Goal: Browse casually: Explore the website without a specific task or goal

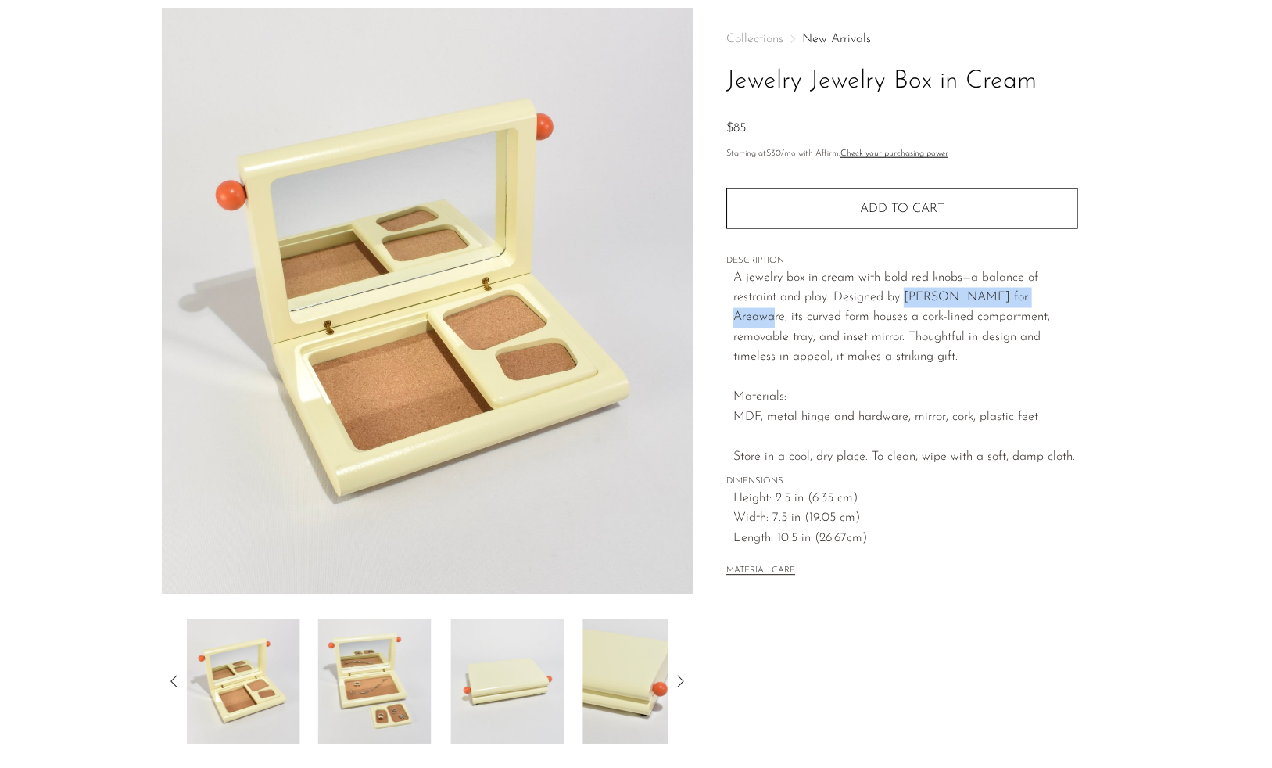
scroll to position [64, 0]
click at [502, 652] on img at bounding box center [506, 681] width 113 height 125
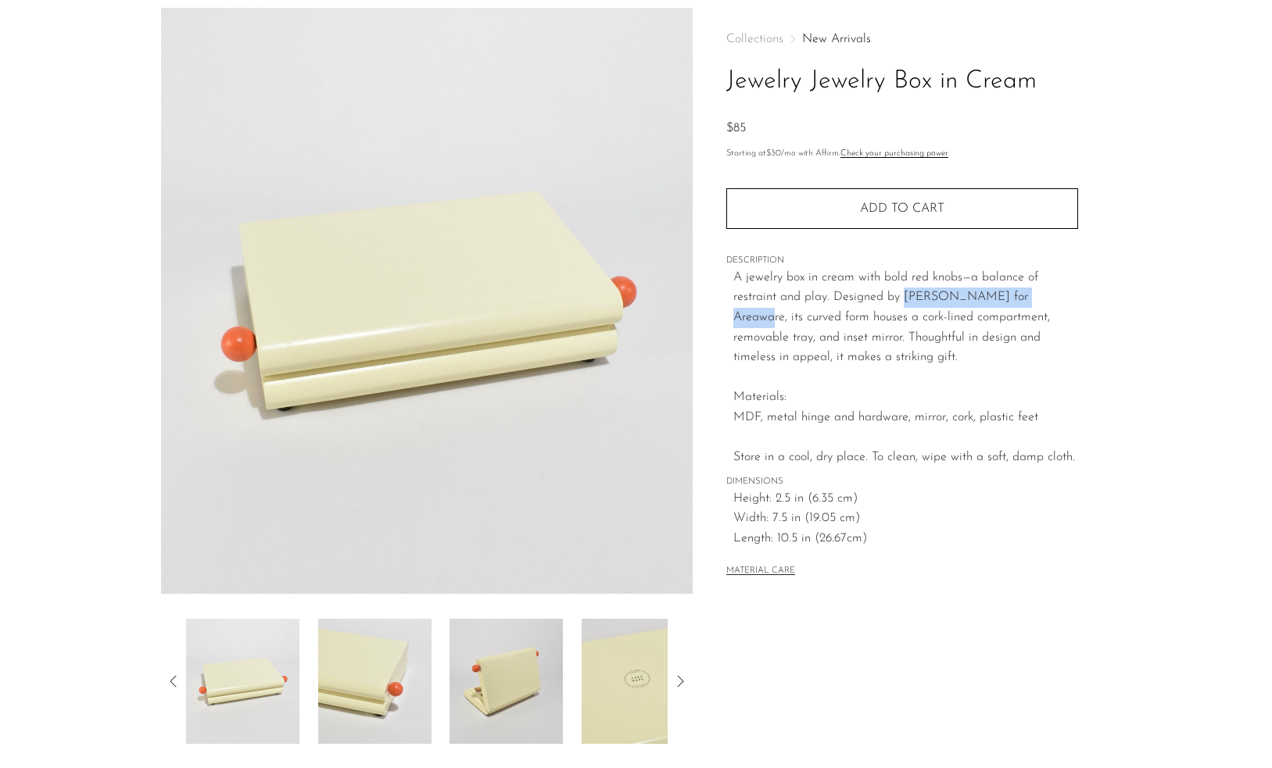
click at [482, 687] on img at bounding box center [505, 681] width 113 height 125
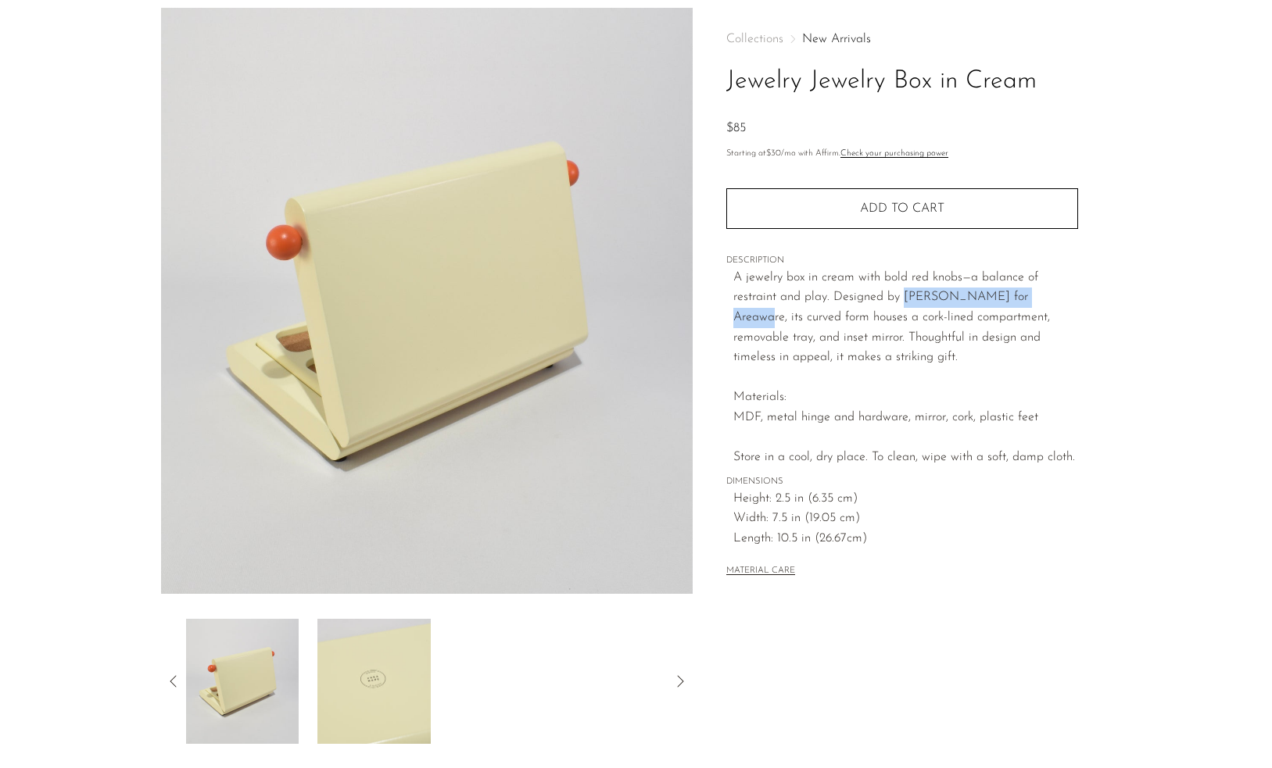
click at [389, 680] on img at bounding box center [373, 681] width 113 height 125
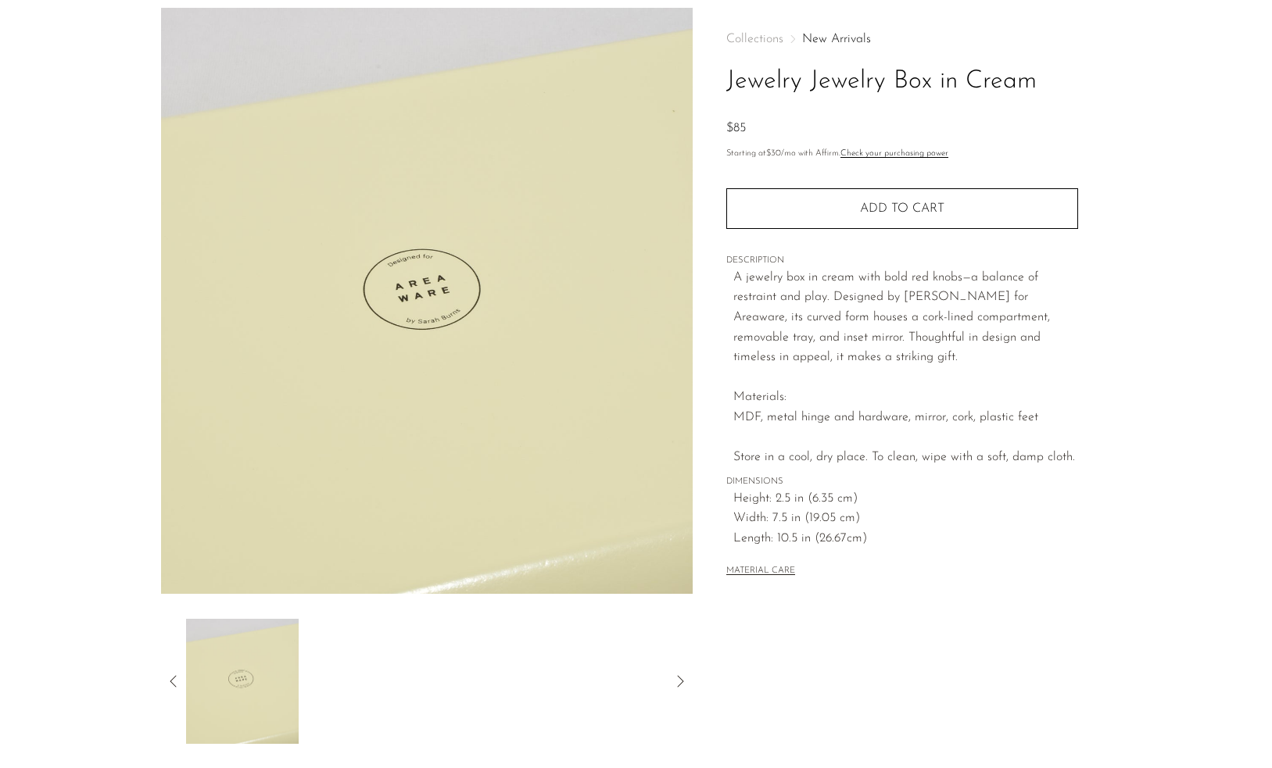
click at [178, 672] on icon at bounding box center [173, 681] width 19 height 19
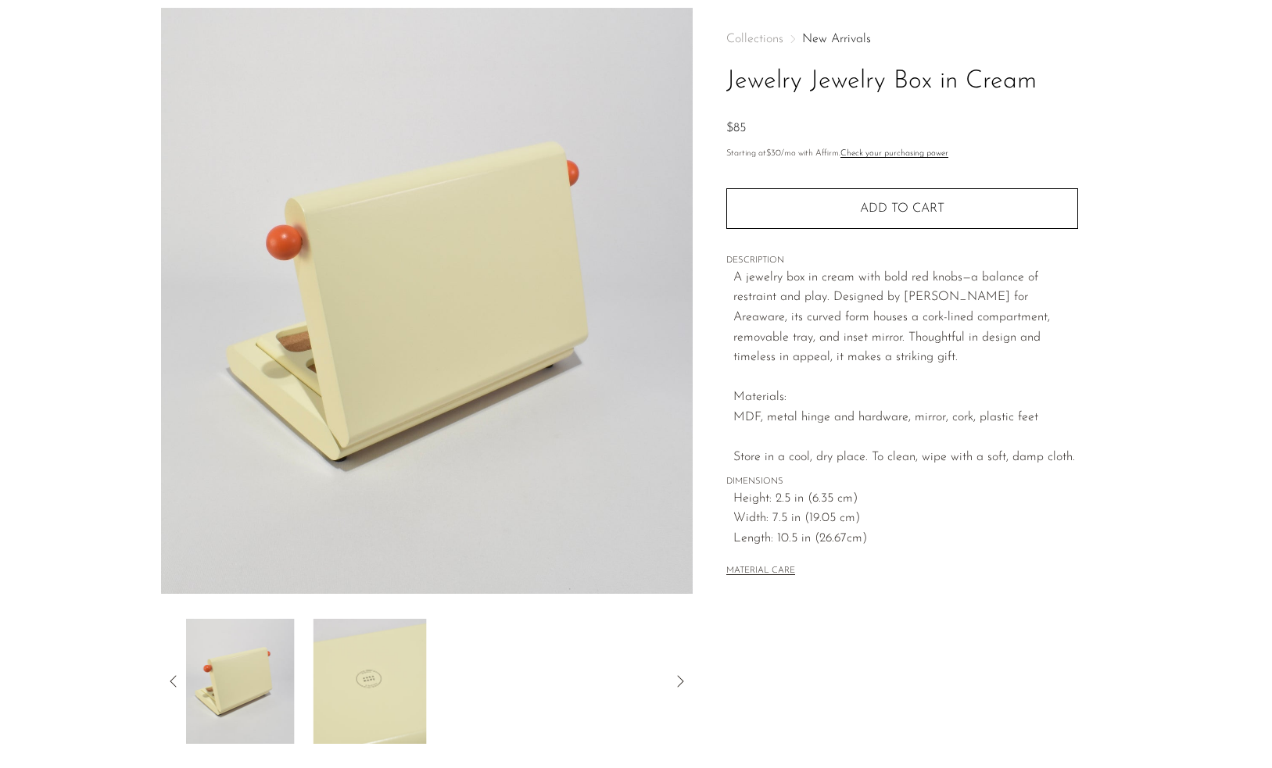
click at [178, 672] on icon at bounding box center [173, 681] width 19 height 19
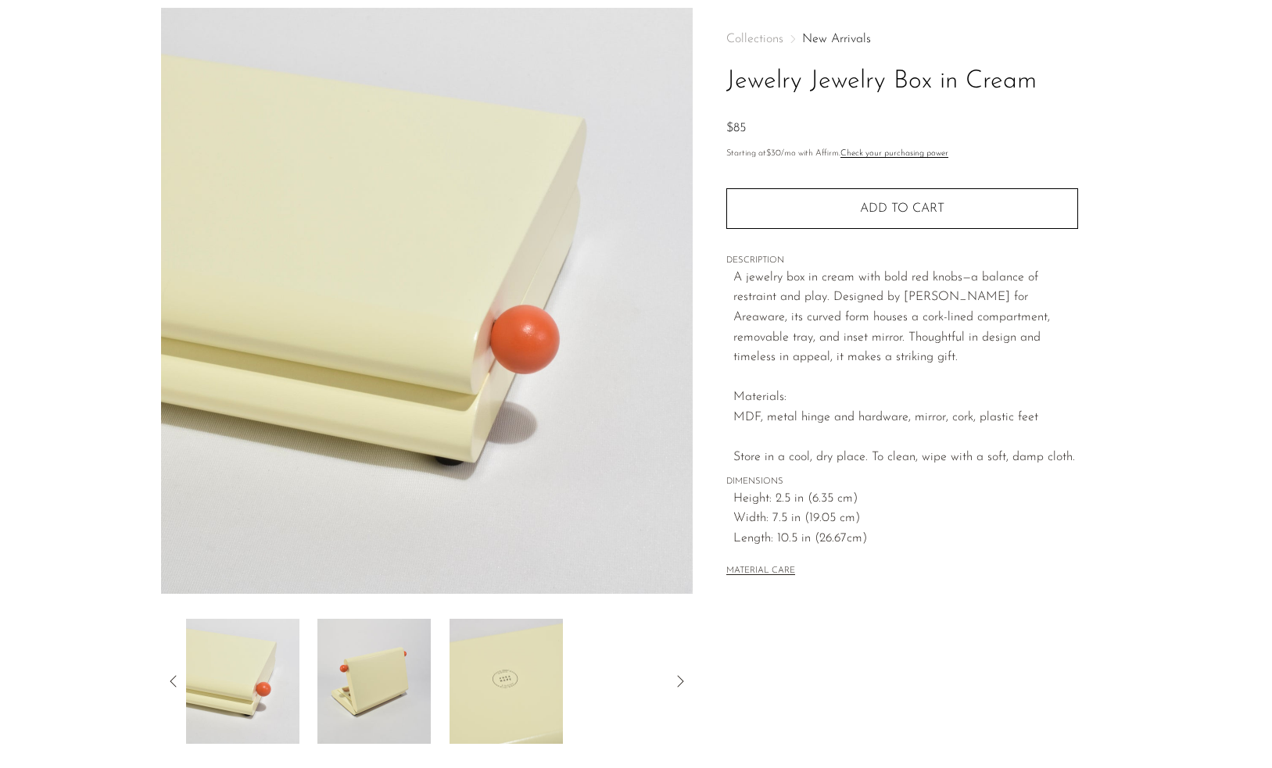
click at [178, 672] on icon at bounding box center [173, 681] width 19 height 19
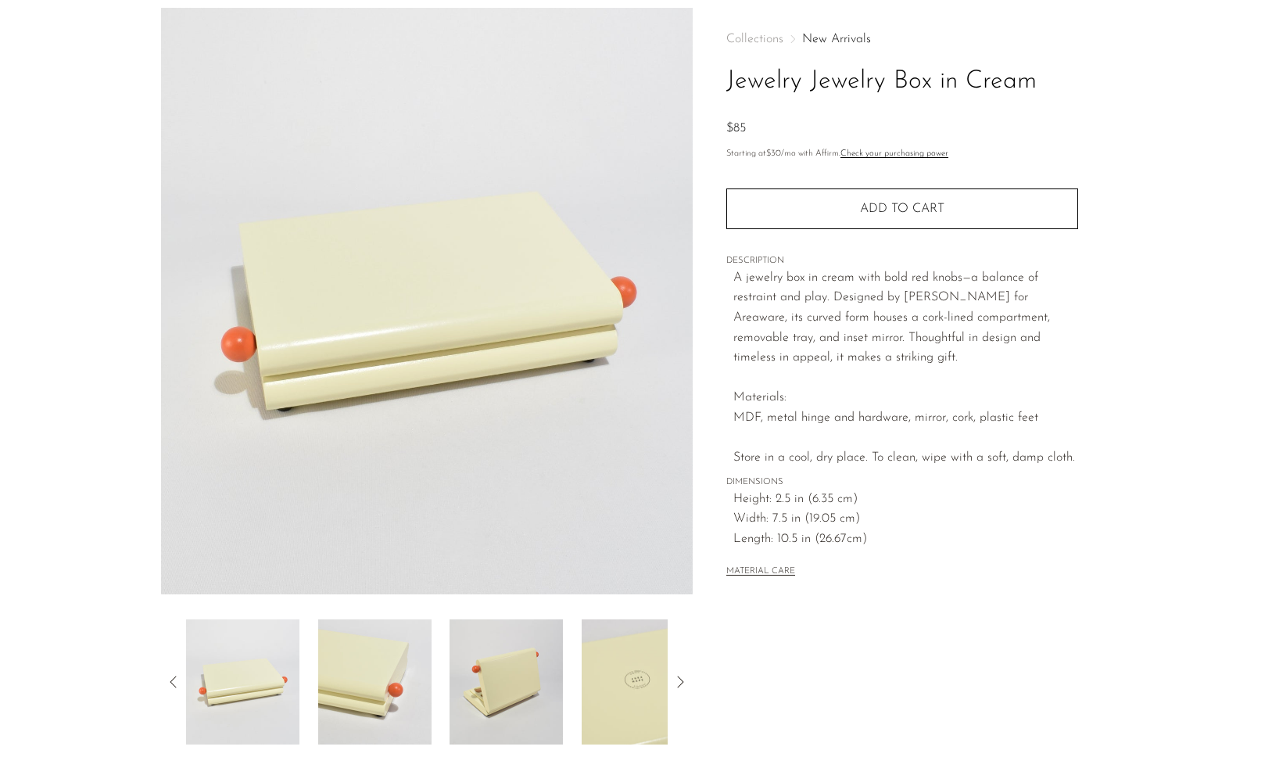
click at [368, 713] on img at bounding box center [373, 681] width 113 height 125
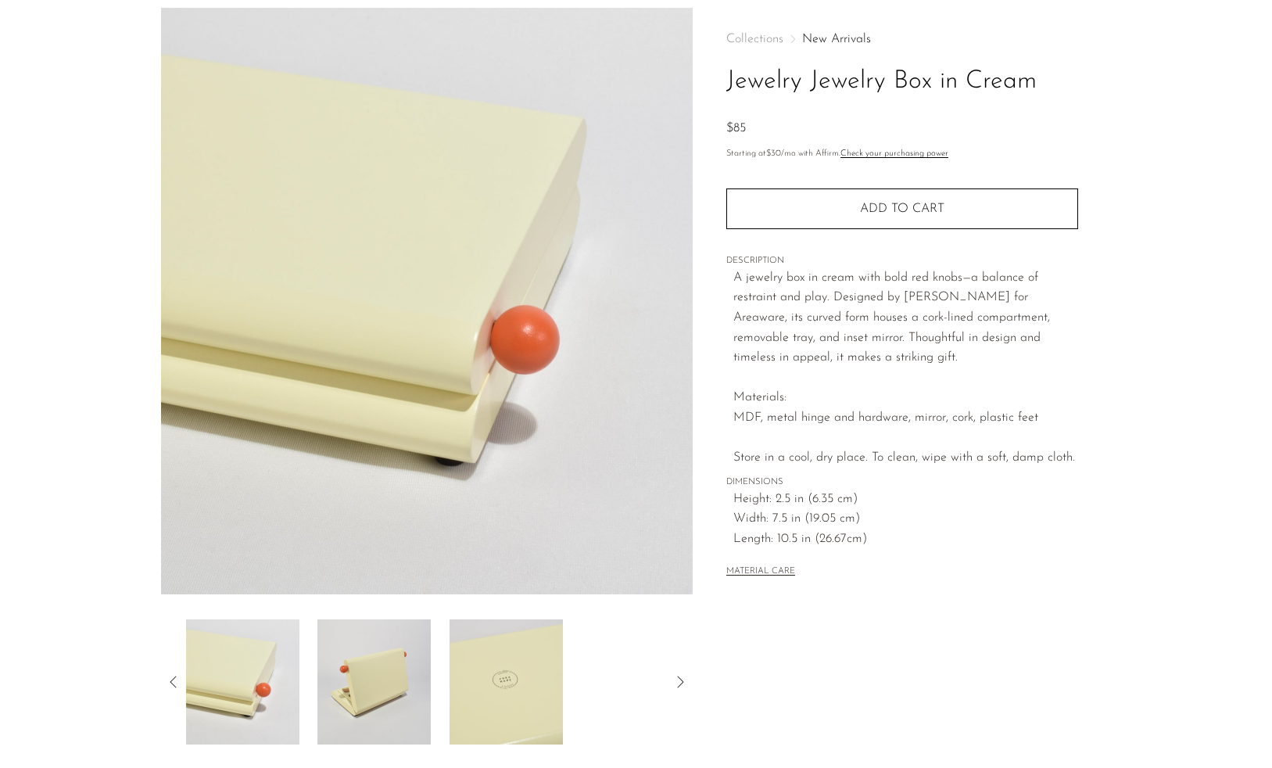
click at [417, 691] on img at bounding box center [373, 681] width 113 height 125
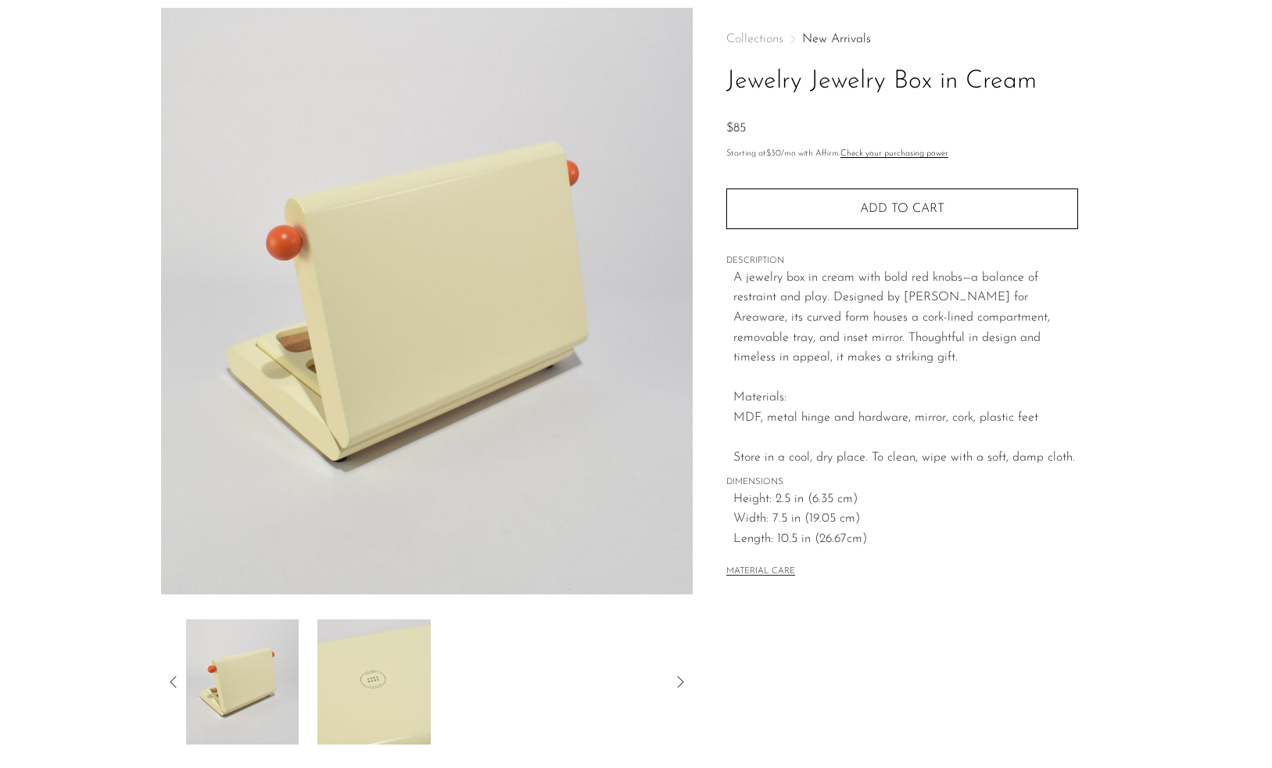
click at [173, 676] on icon at bounding box center [173, 681] width 19 height 19
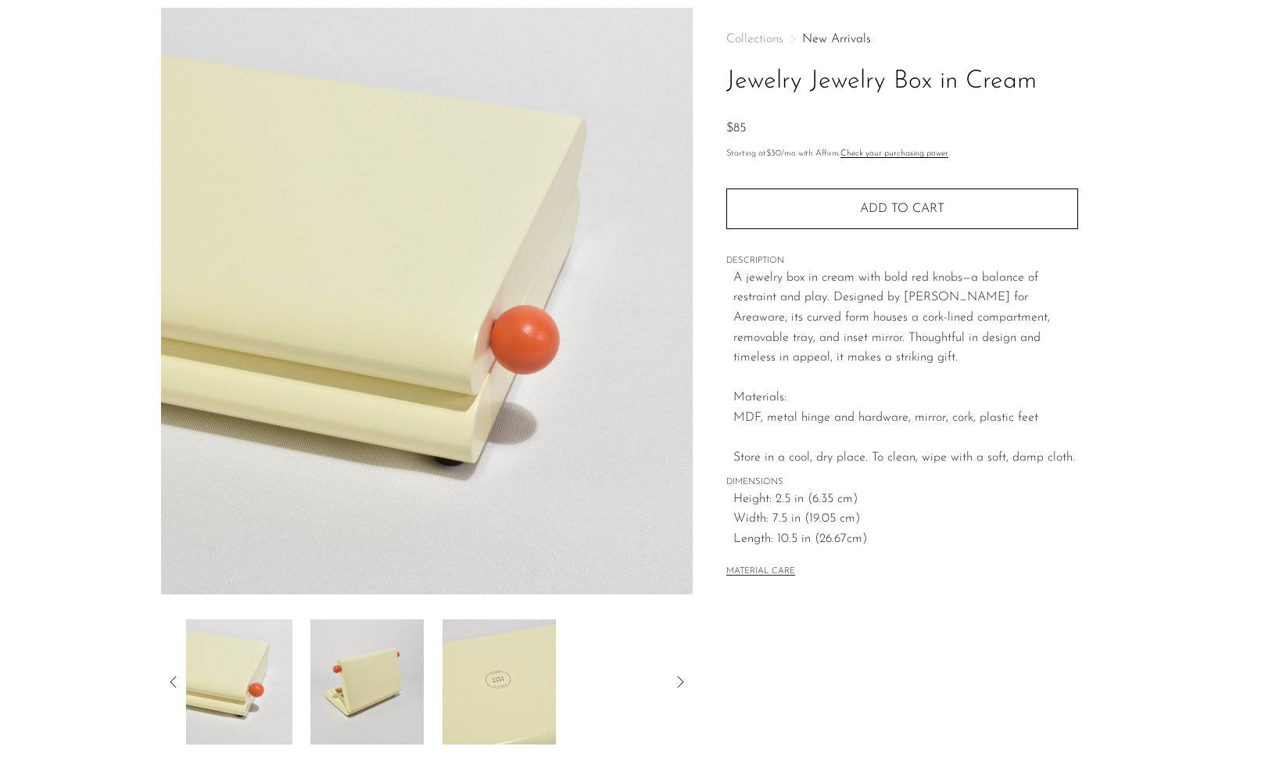
click at [173, 676] on icon at bounding box center [173, 681] width 19 height 19
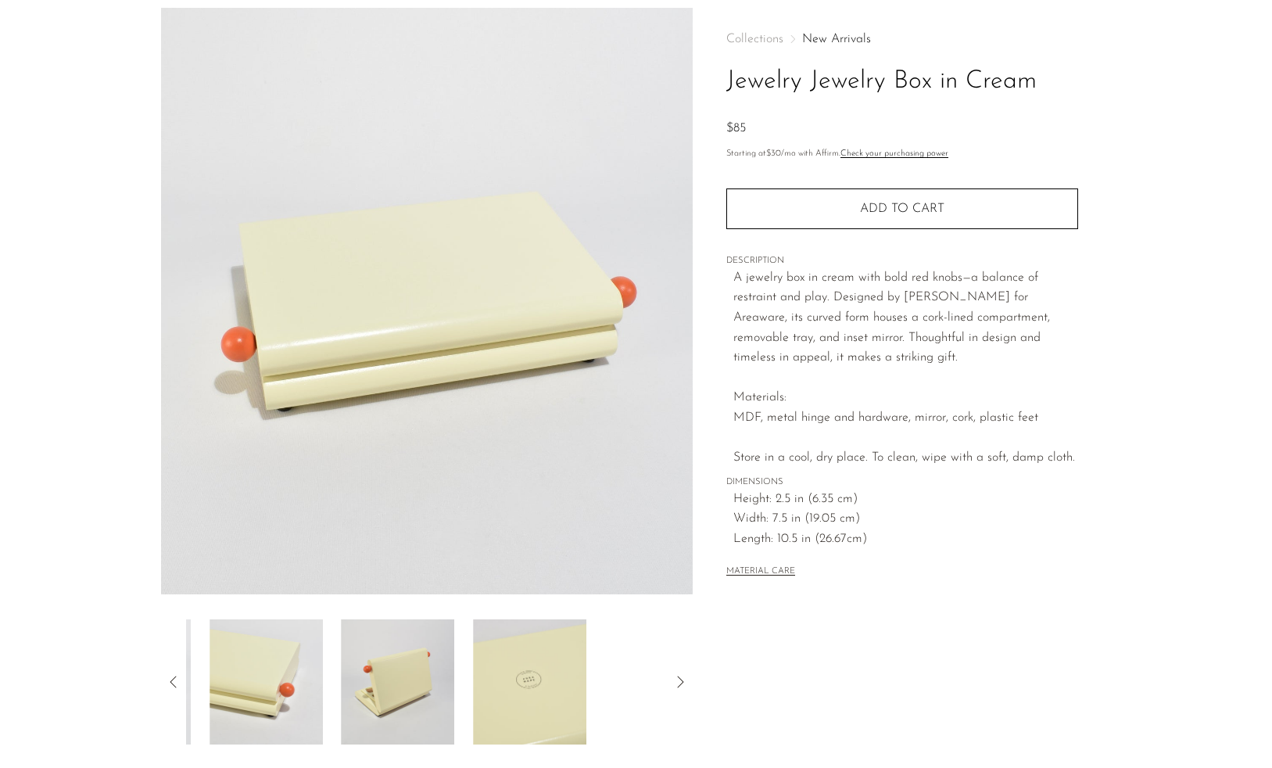
click at [173, 676] on icon at bounding box center [173, 681] width 19 height 19
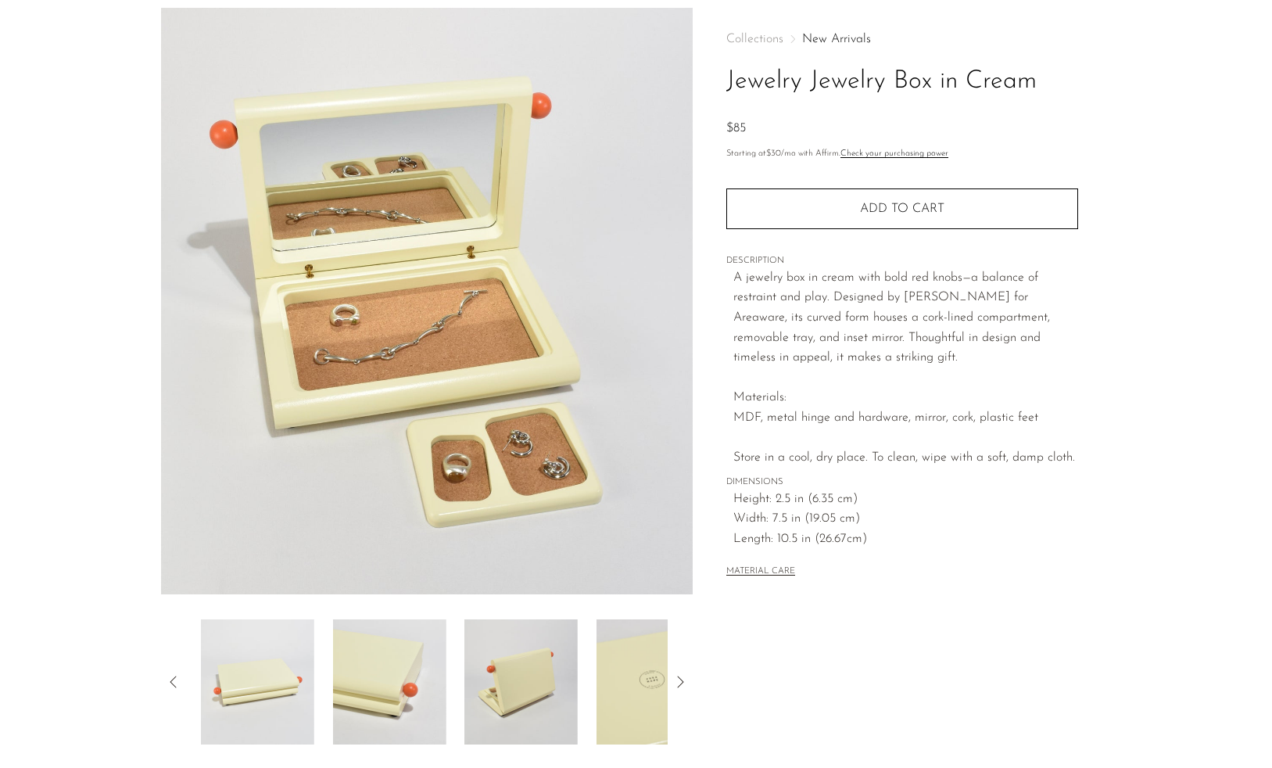
click at [173, 676] on icon at bounding box center [173, 681] width 19 height 19
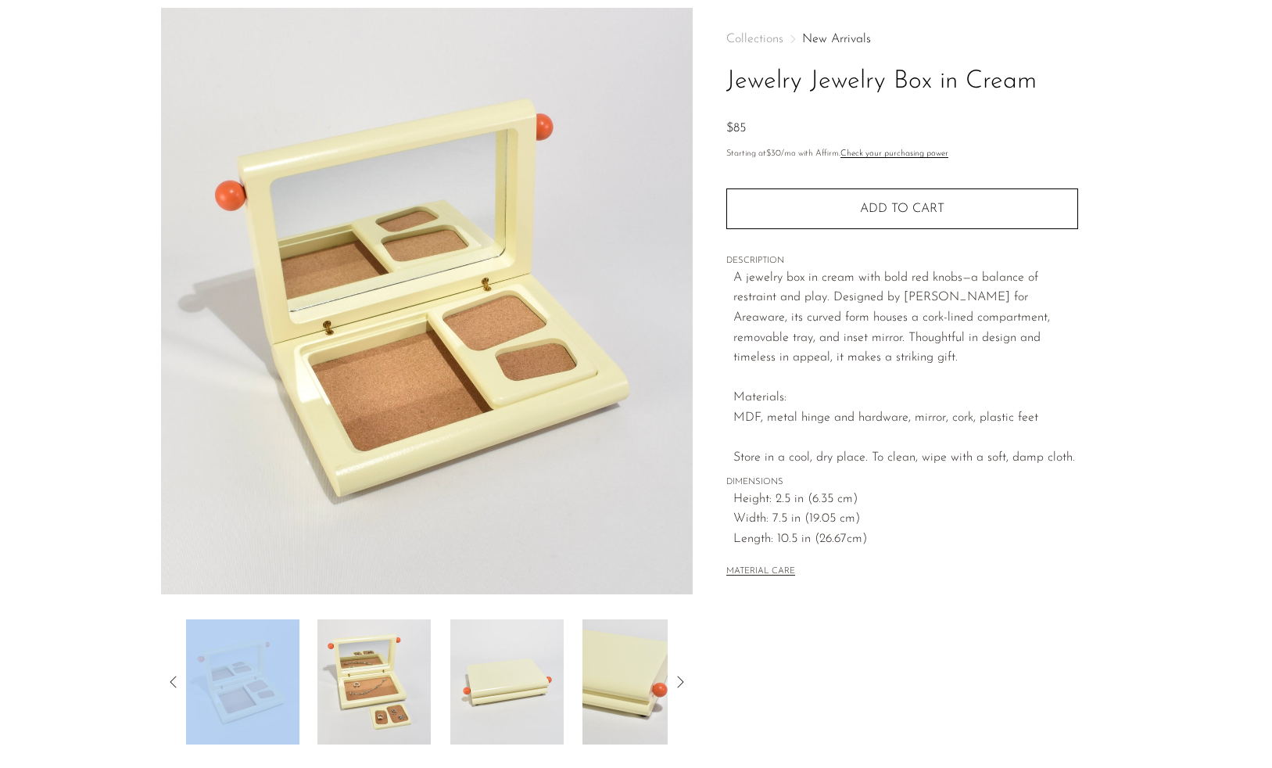
click at [380, 681] on img at bounding box center [373, 681] width 113 height 125
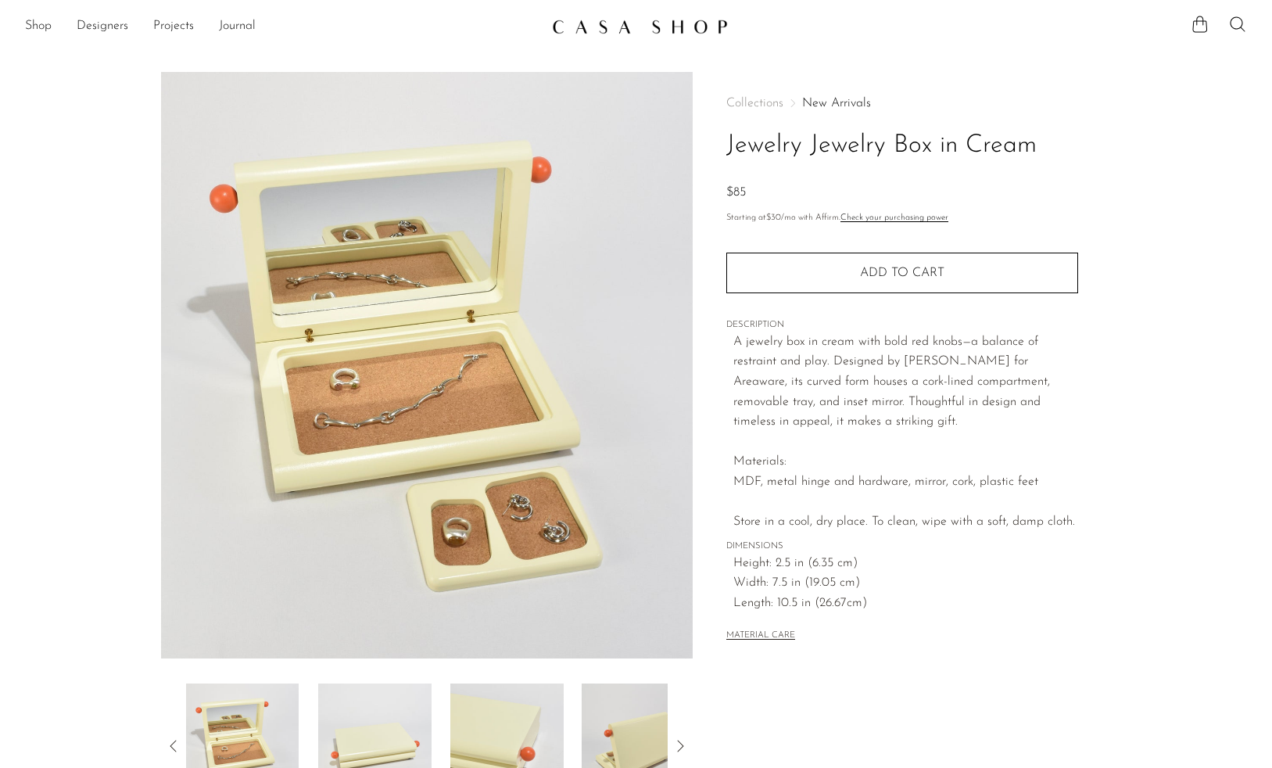
scroll to position [0, 0]
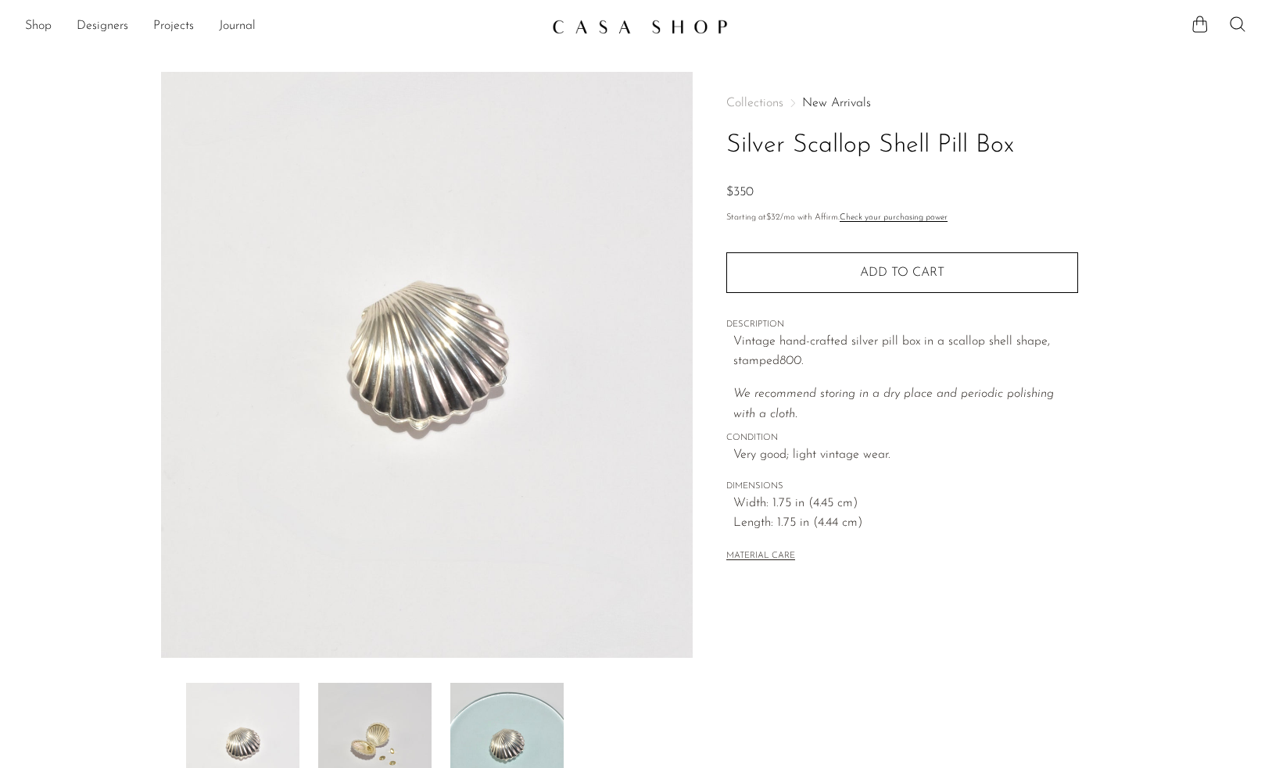
click at [409, 711] on img at bounding box center [374, 745] width 113 height 125
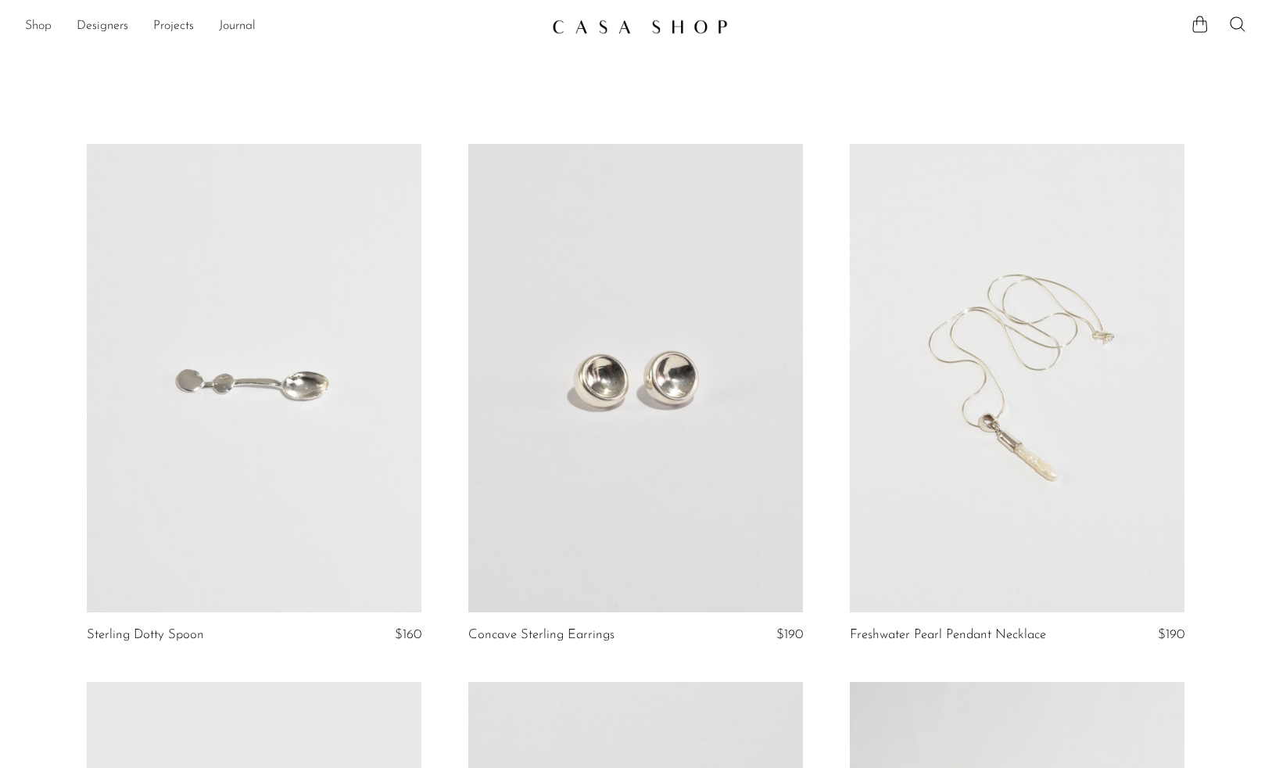
click at [36, 26] on link "Shop" at bounding box center [38, 26] width 27 height 20
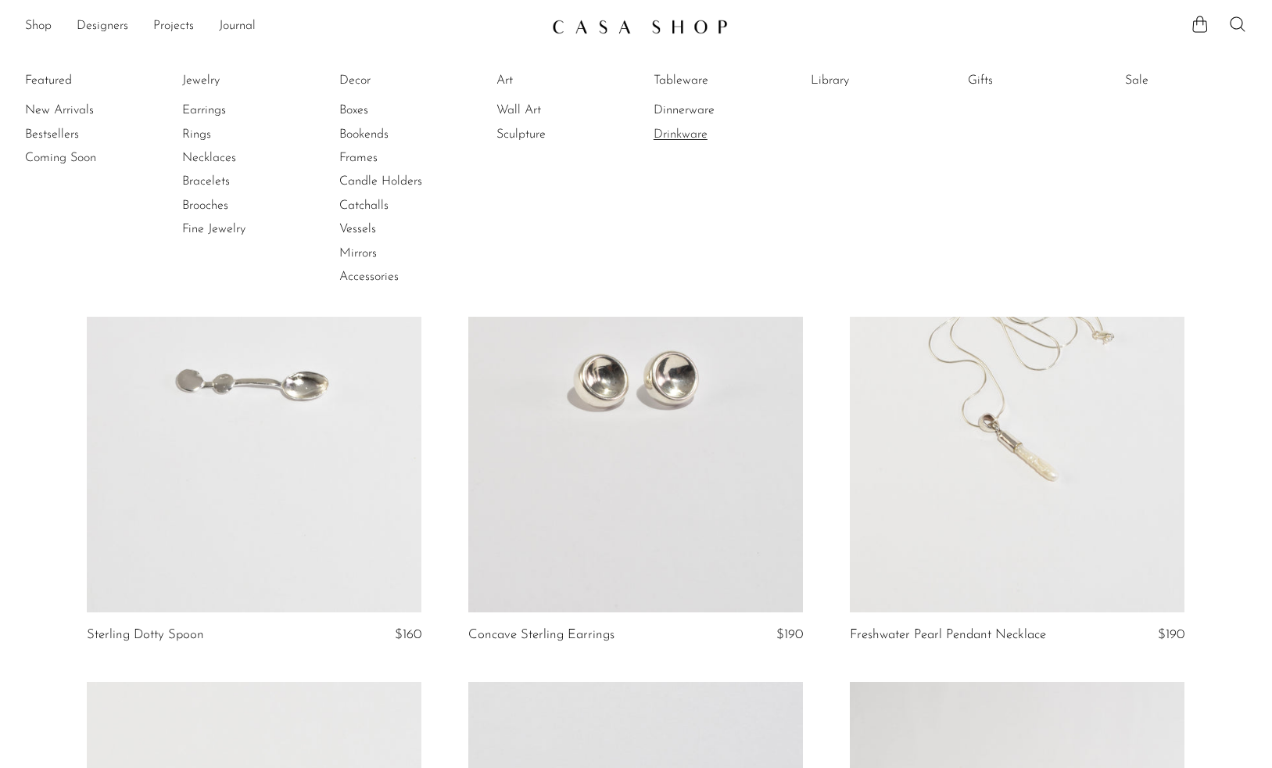
click at [696, 136] on link "Drinkware" at bounding box center [711, 134] width 117 height 17
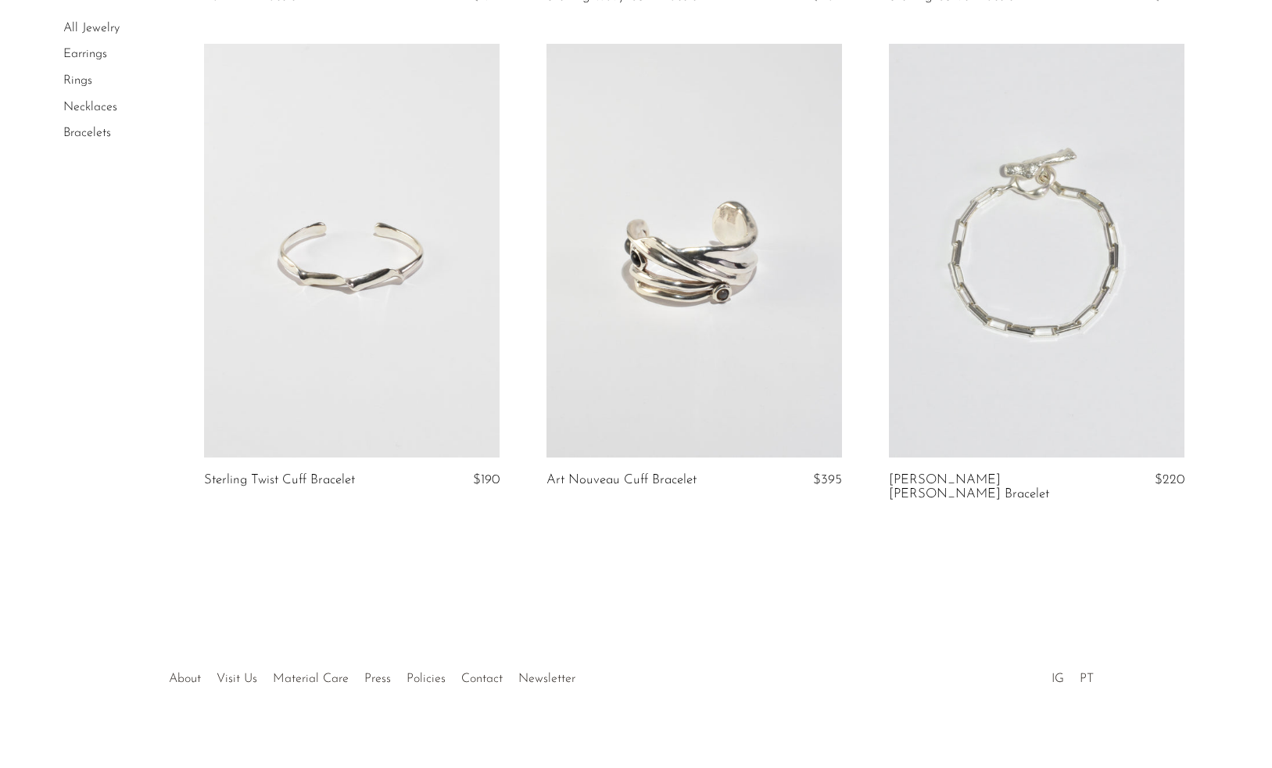
scroll to position [2030, 0]
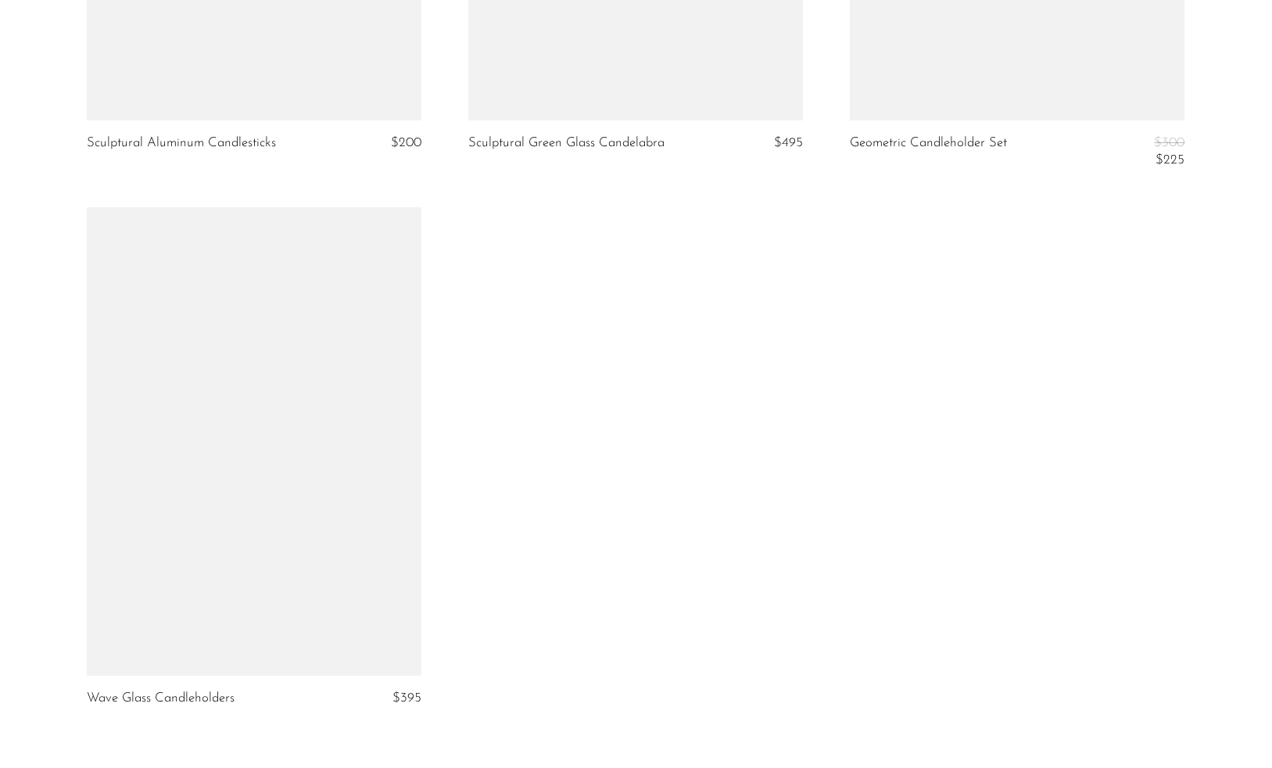
scroll to position [1587, 0]
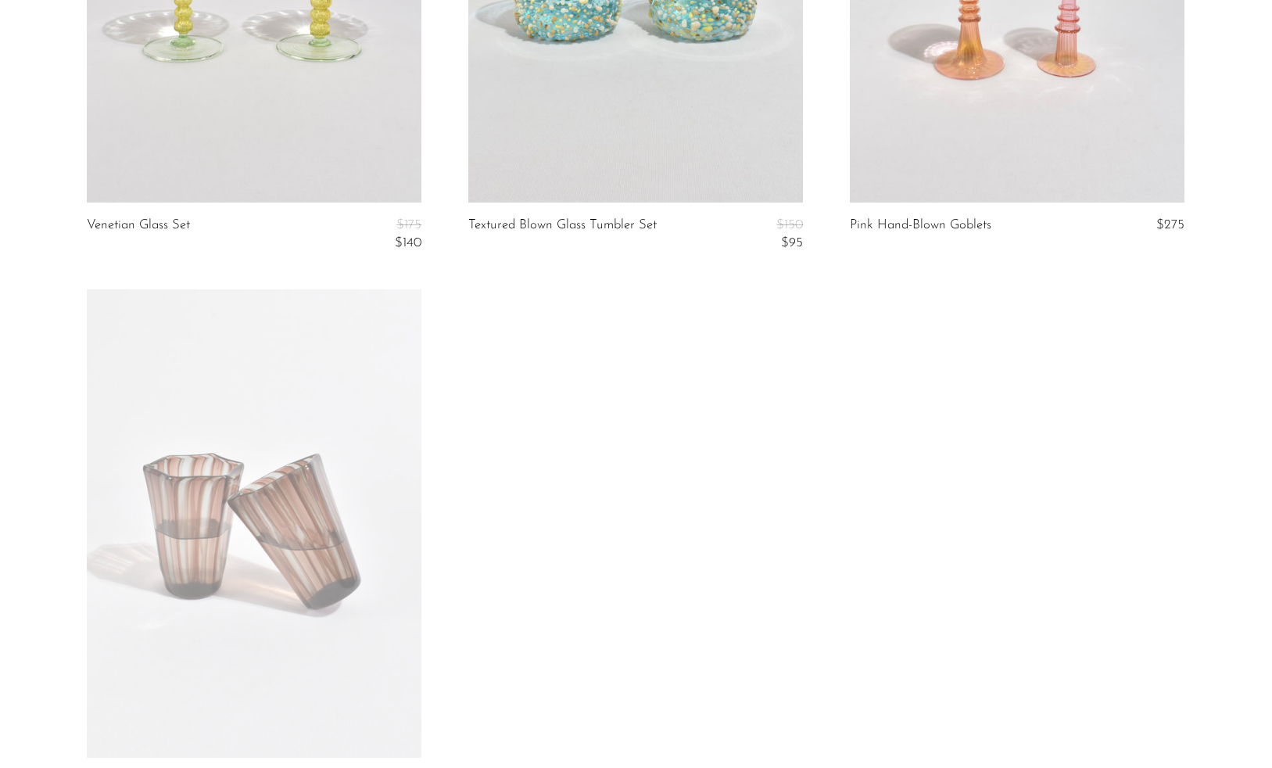
scroll to position [2108, 0]
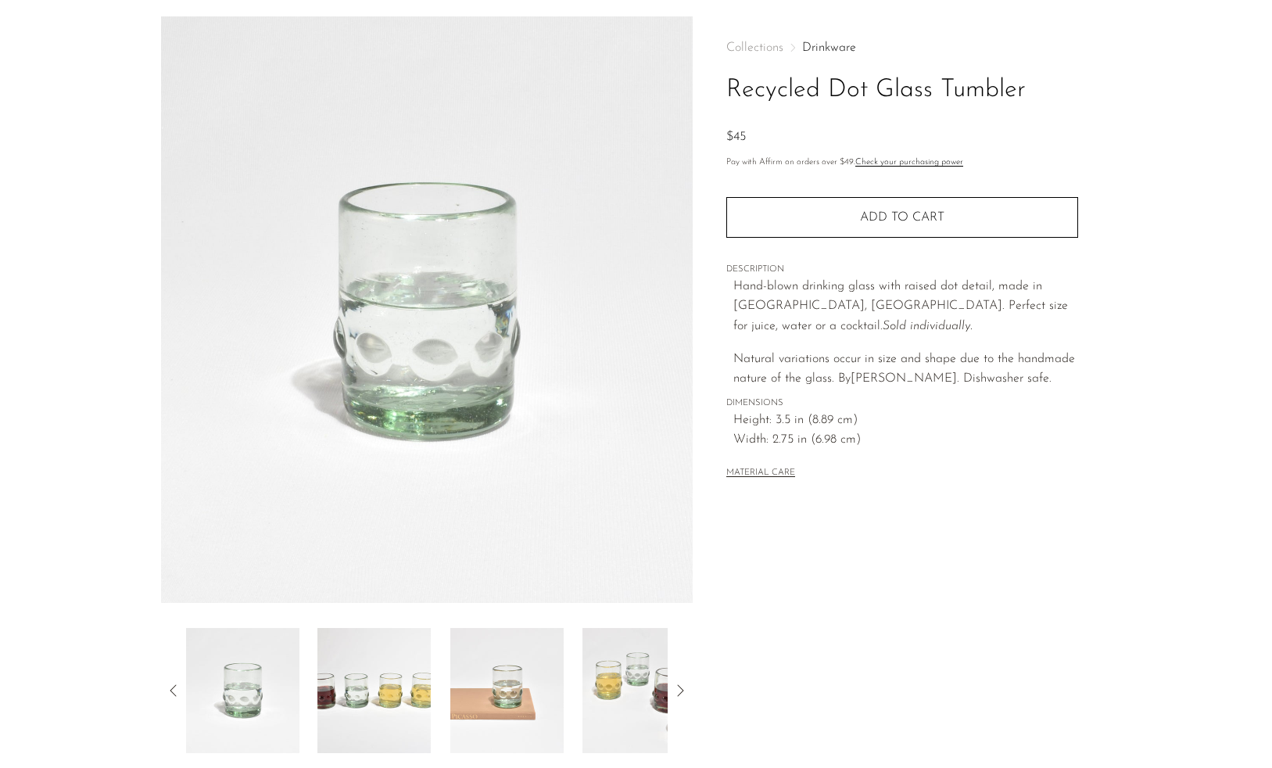
scroll to position [72, 0]
